Goal: Information Seeking & Learning: Learn about a topic

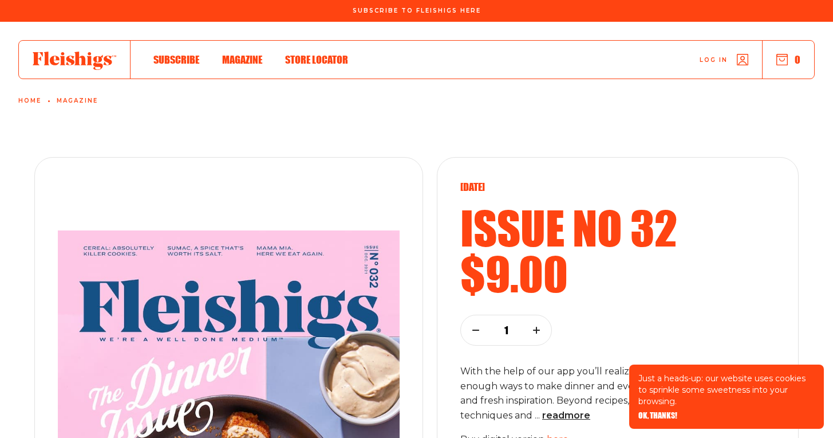
scroll to position [227, 0]
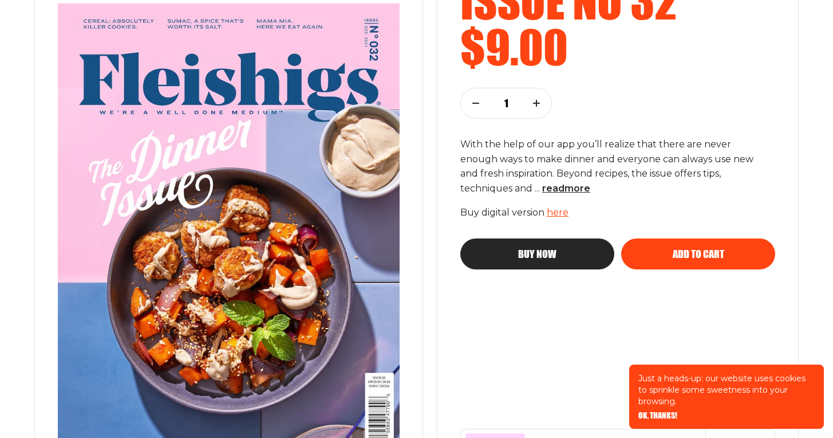
click at [332, 219] on img at bounding box center [229, 226] width 388 height 490
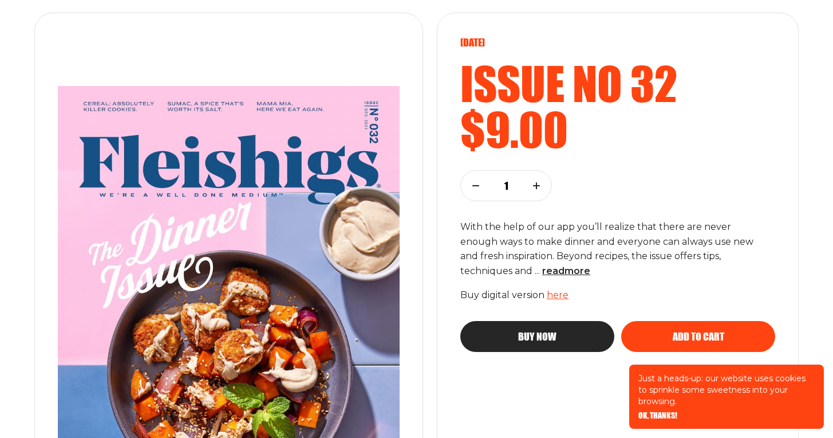
scroll to position [233, 0]
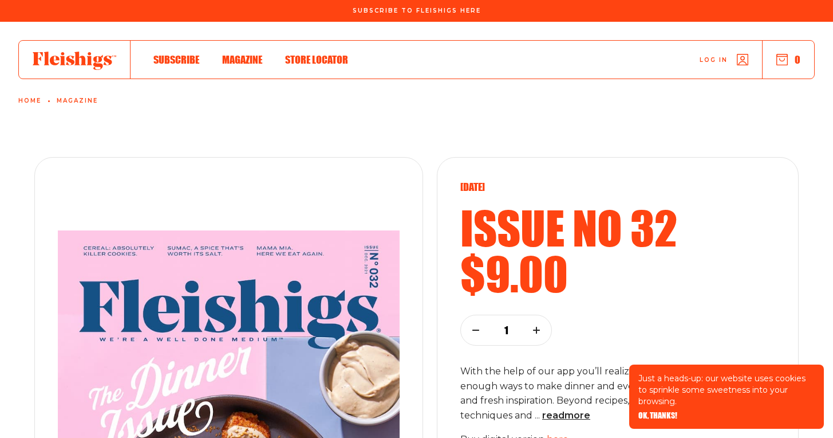
click at [246, 54] on span "Magazine" at bounding box center [242, 47] width 40 height 13
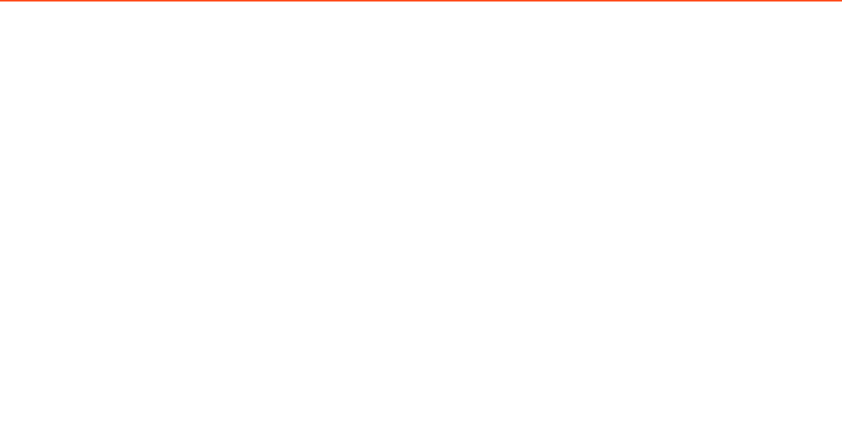
click at [261, 0] on html "/magazine?page=1&sort=-date" at bounding box center [421, 0] width 842 height 0
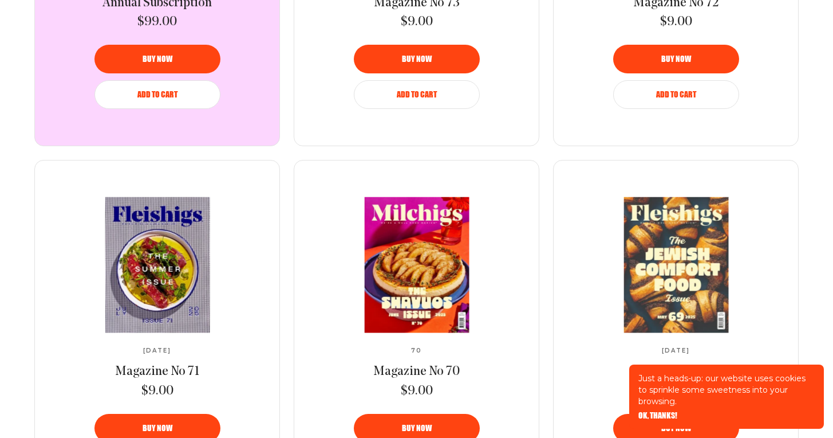
scroll to position [782, 0]
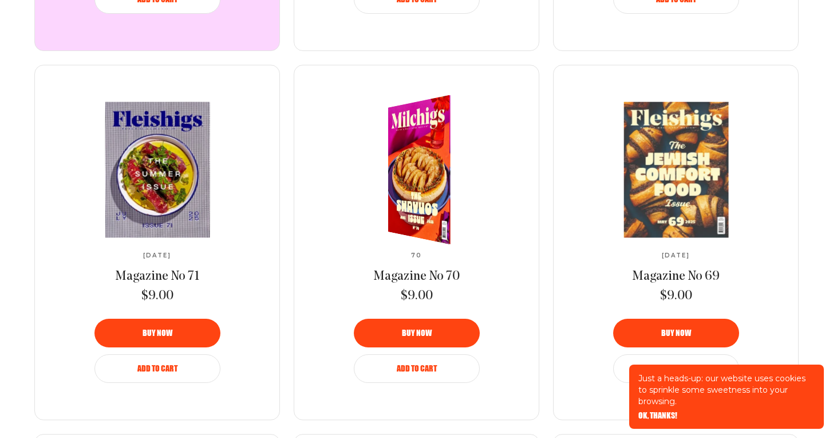
click at [432, 274] on span "Magazine No 70" at bounding box center [416, 276] width 86 height 13
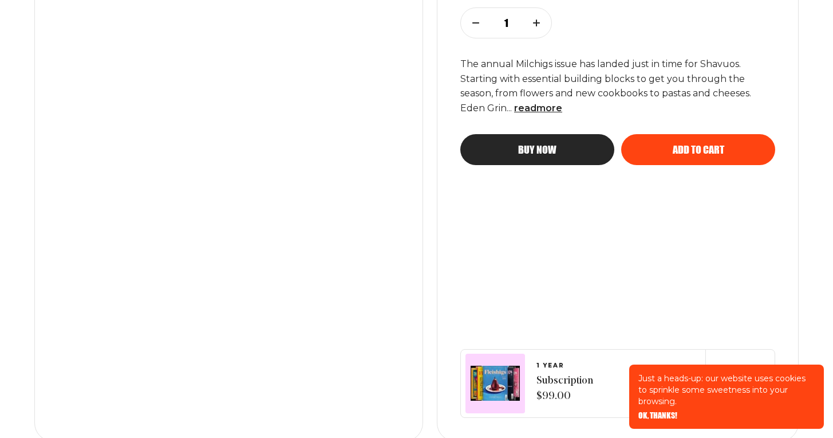
scroll to position [250, 0]
